Goal: Information Seeking & Learning: Learn about a topic

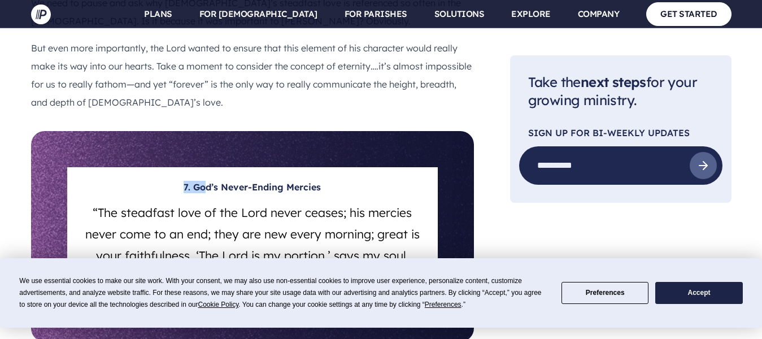
scroll to position [2717, 0]
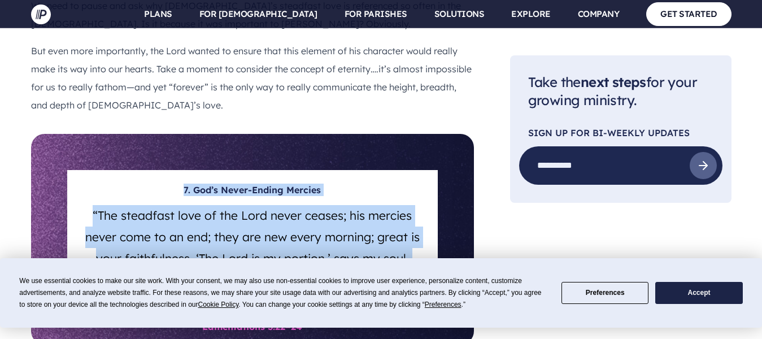
drag, startPoint x: 183, startPoint y: 64, endPoint x: 325, endPoint y: 159, distance: 170.1
click at [325, 170] on div "7. [DEMOGRAPHIC_DATA]’s Never-Ending Mercies “The steadfast love of the Lord ne…" at bounding box center [252, 239] width 370 height 139
click at [191, 180] on div "7. [DEMOGRAPHIC_DATA]’s Never-Ending Mercies “The steadfast love of the Lord ne…" at bounding box center [252, 239] width 370 height 139
click at [323, 200] on h5 "“The steadfast love of the Lord never ceases; his mercies never come to an end;…" at bounding box center [252, 245] width 343 height 90
click at [317, 200] on h5 "“The steadfast love of the Lord never ceases; his mercies never come to an end;…" at bounding box center [252, 245] width 343 height 90
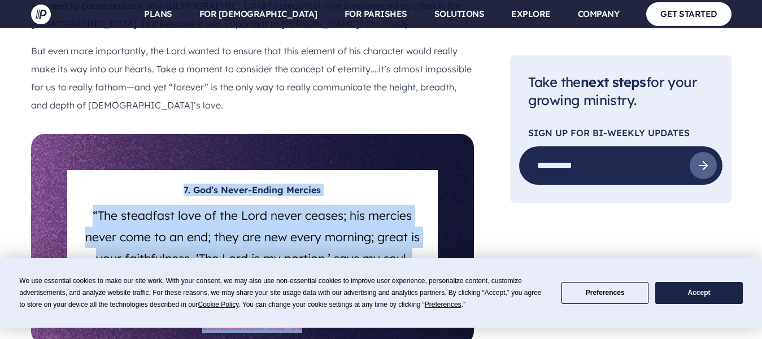
drag, startPoint x: 183, startPoint y: 63, endPoint x: 300, endPoint y: 207, distance: 186.2
click at [300, 207] on section "7. [DEMOGRAPHIC_DATA]’s Never-Ending Mercies “The steadfast love of the Lord ne…" at bounding box center [252, 239] width 443 height 211
copy section "7. [DEMOGRAPHIC_DATA]’s Never-Ending Mercies “The steadfast love of the Lord ne…"
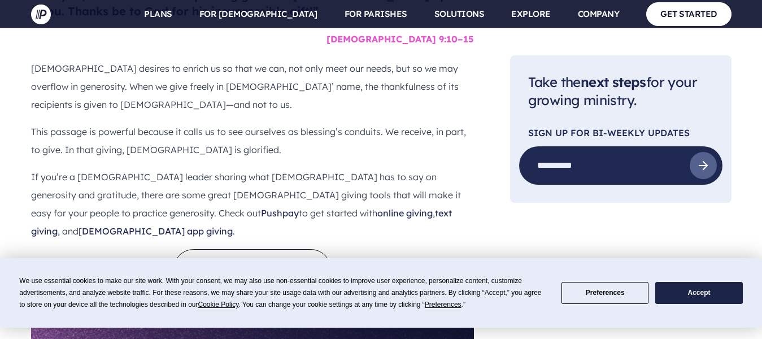
scroll to position [4389, 0]
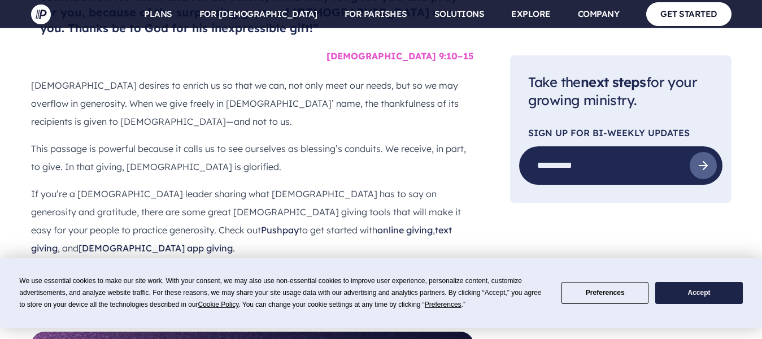
drag, startPoint x: 173, startPoint y: 106, endPoint x: 296, endPoint y: 242, distance: 183.5
copy section "11. Gratitude in Plenty, and in Want “I know how to be brought low, and I know …"
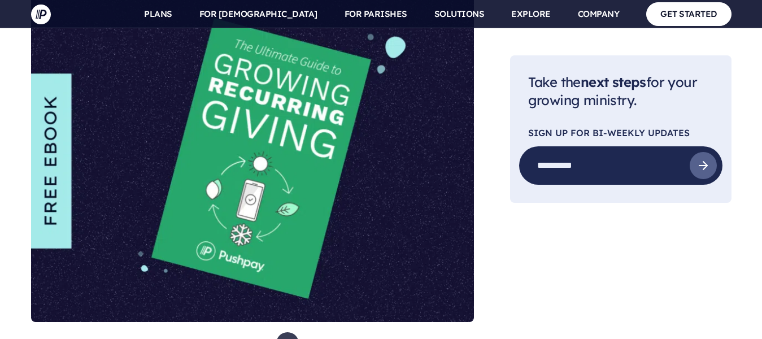
scroll to position [5133, 0]
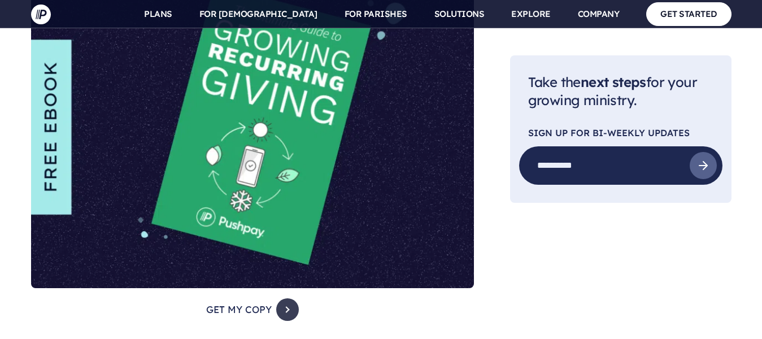
drag, startPoint x: 46, startPoint y: 152, endPoint x: 473, endPoint y: 260, distance: 440.4
copy section "And let the peace of [DEMOGRAPHIC_DATA] rule in your hearts, to which indeed yo…"
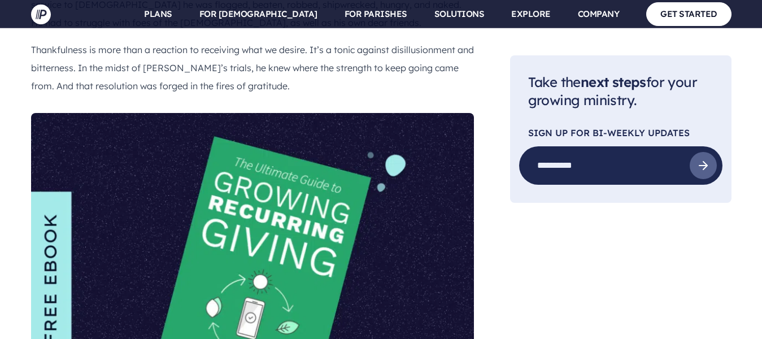
scroll to position [4964, 0]
